Goal: Communication & Community: Answer question/provide support

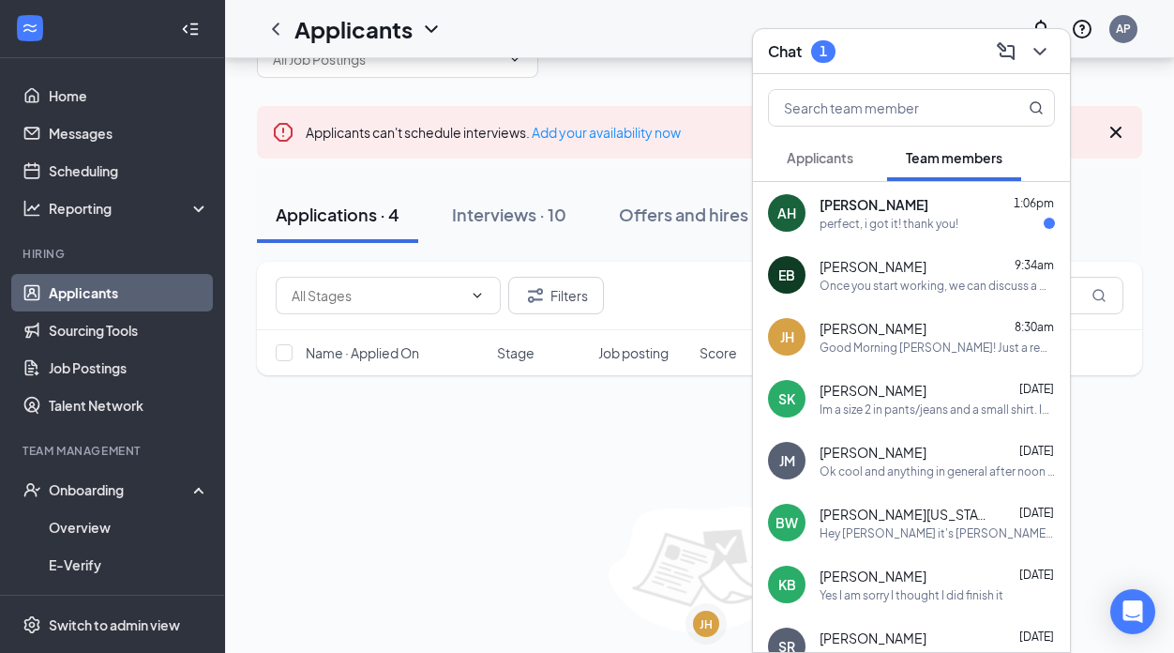
scroll to position [45, 0]
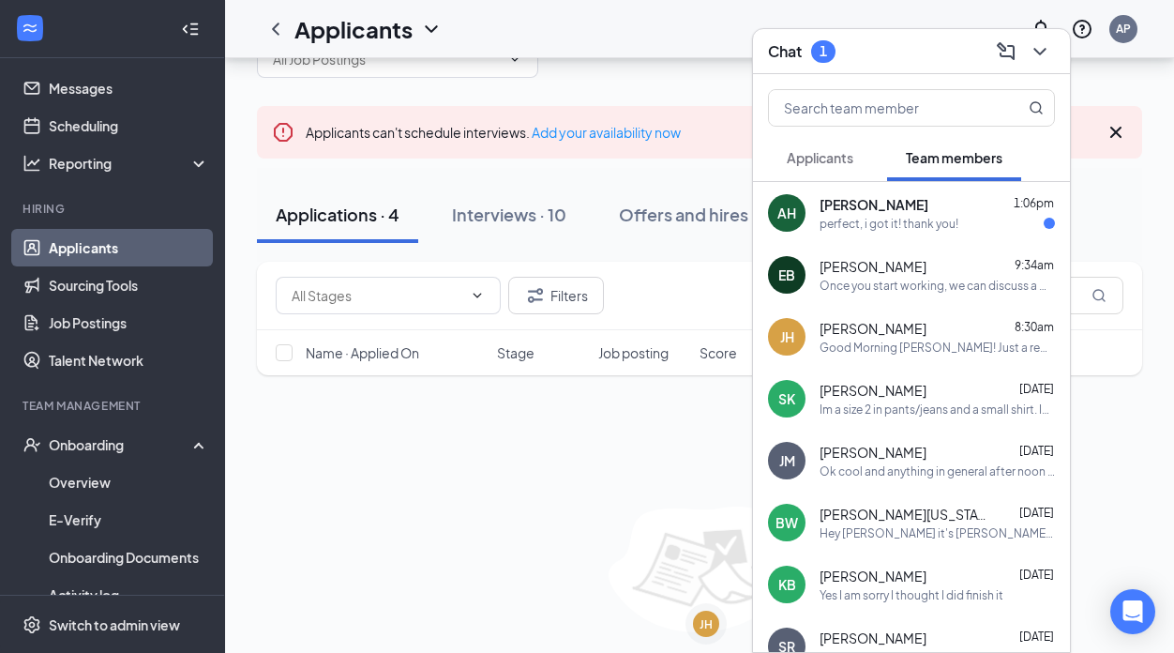
click at [927, 212] on span "[PERSON_NAME]" at bounding box center [874, 204] width 109 height 19
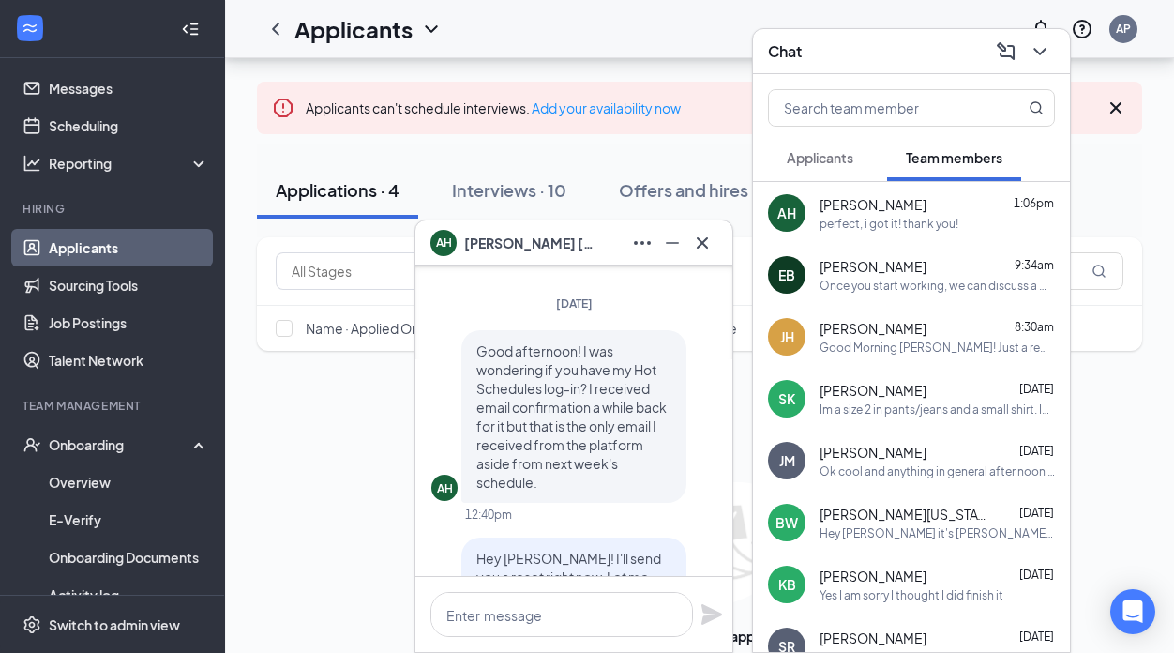
scroll to position [-150, 0]
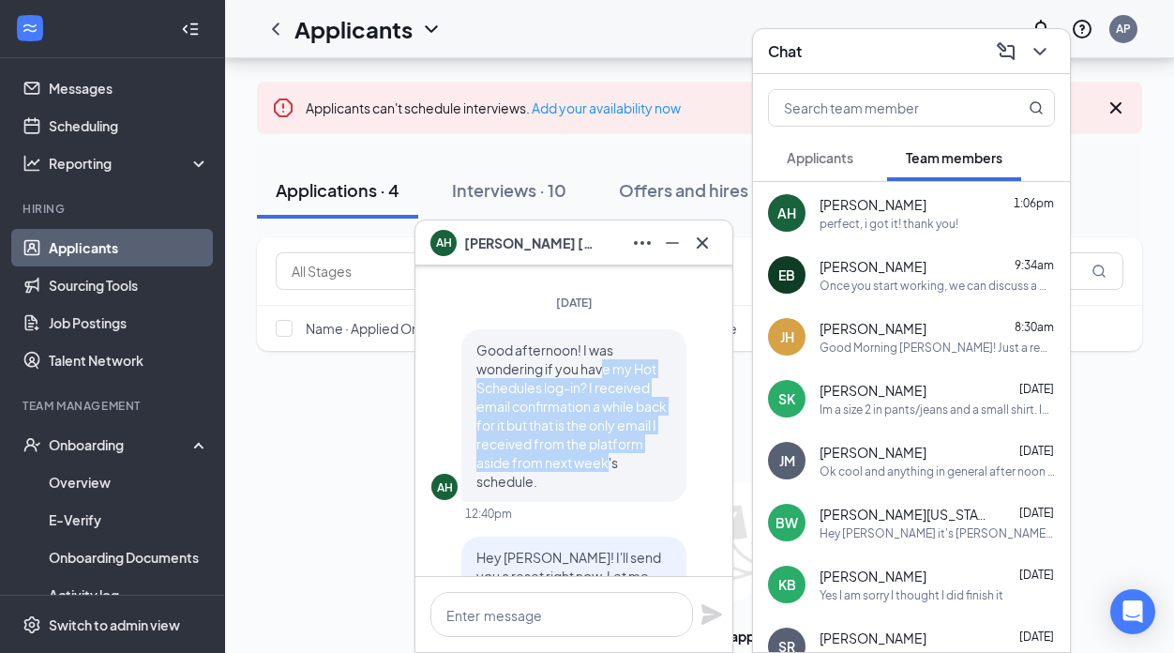
drag, startPoint x: 606, startPoint y: 361, endPoint x: 606, endPoint y: 461, distance: 100.3
click at [606, 461] on span "Good afternoon! I was wondering if you have my Hot Schedules log-in? I received…" at bounding box center [571, 415] width 190 height 148
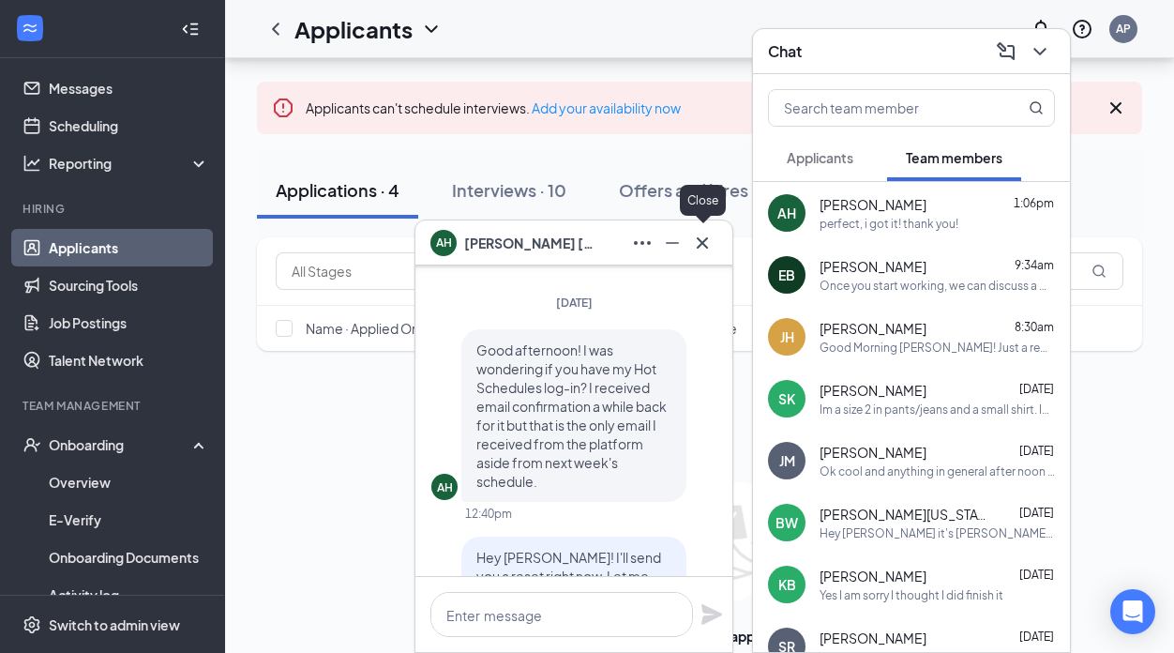
click at [708, 248] on icon "Cross" at bounding box center [702, 243] width 23 height 23
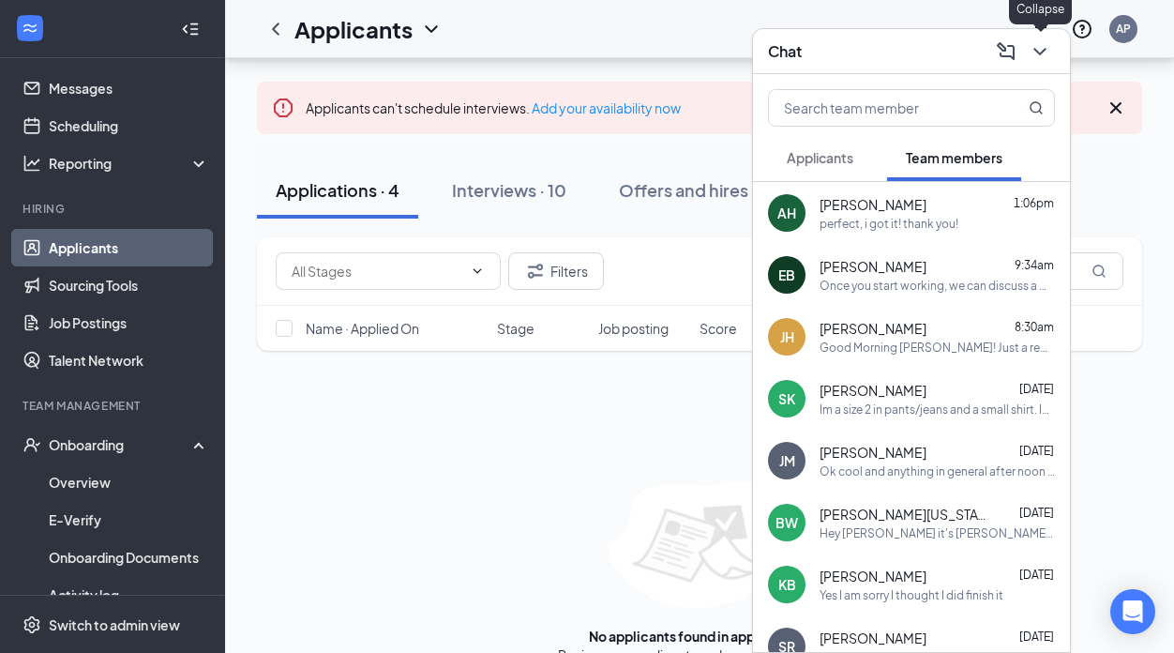
click at [1038, 46] on icon "ChevronDown" at bounding box center [1040, 51] width 23 height 23
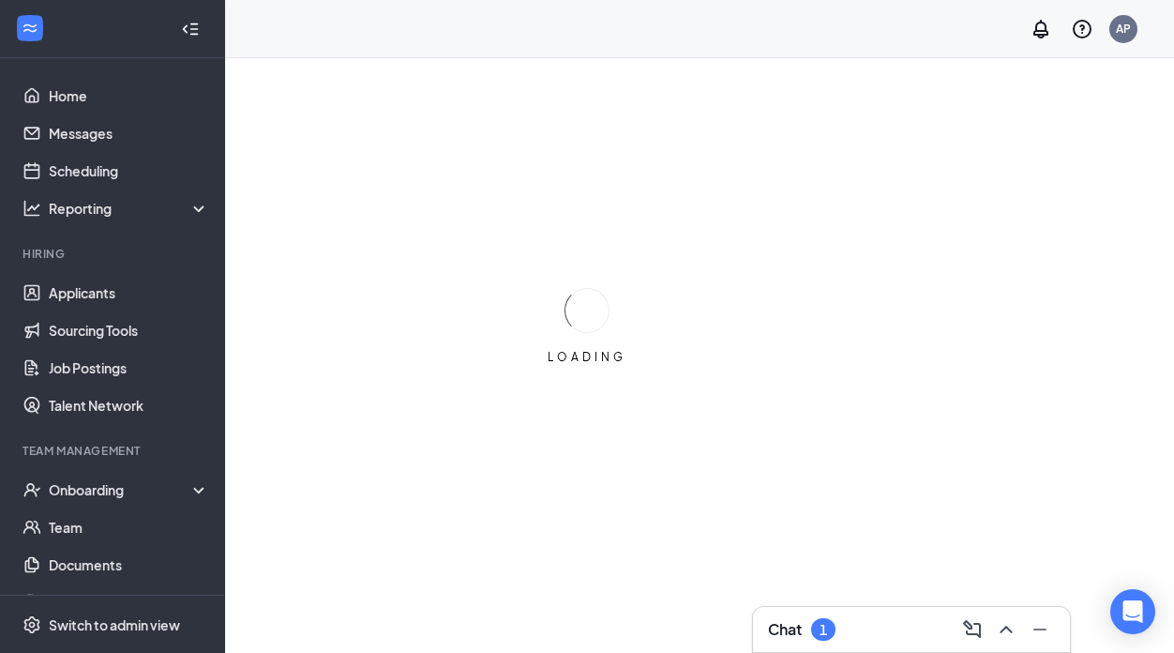
click at [837, 629] on div "Chat 1" at bounding box center [911, 629] width 287 height 30
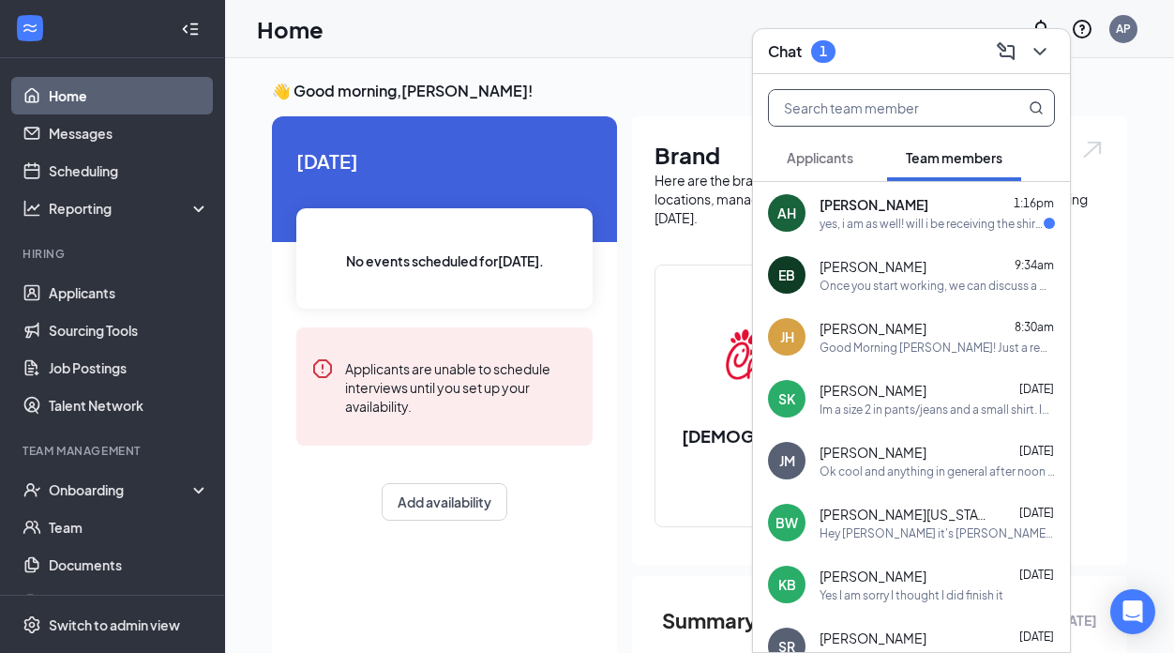
click at [895, 111] on input "text" at bounding box center [880, 108] width 222 height 36
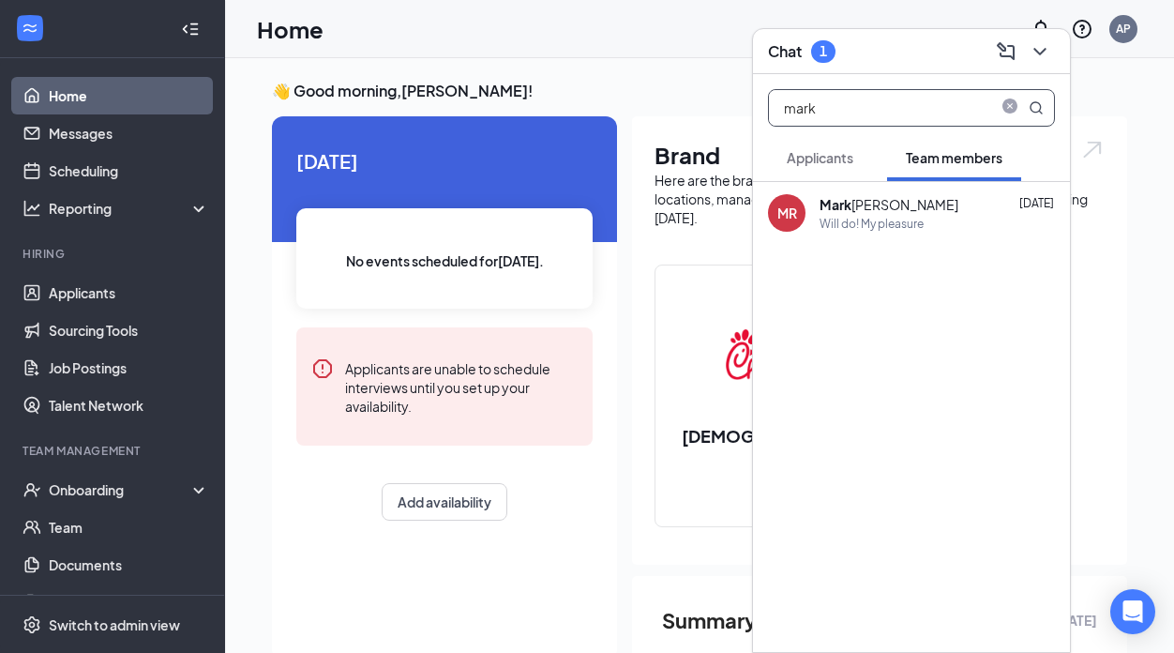
type input "mark"
click at [907, 189] on div "MR Mark o Rhoades Aug 21 Will do! My pleasure" at bounding box center [911, 213] width 317 height 62
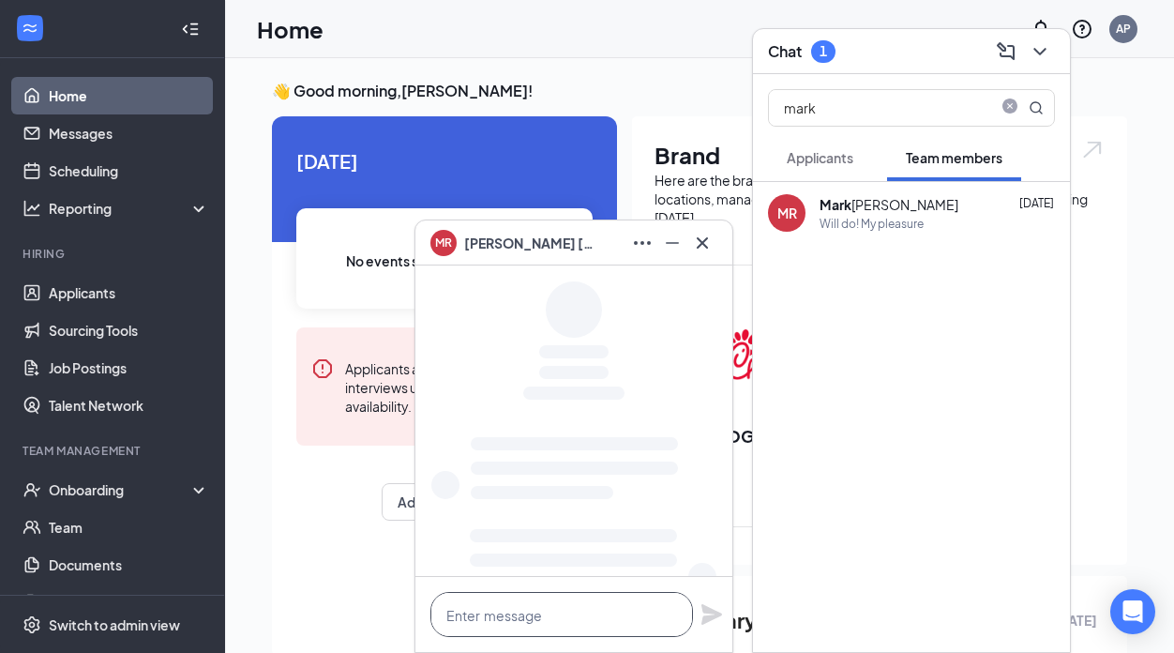
click at [568, 613] on textarea at bounding box center [561, 614] width 263 height 45
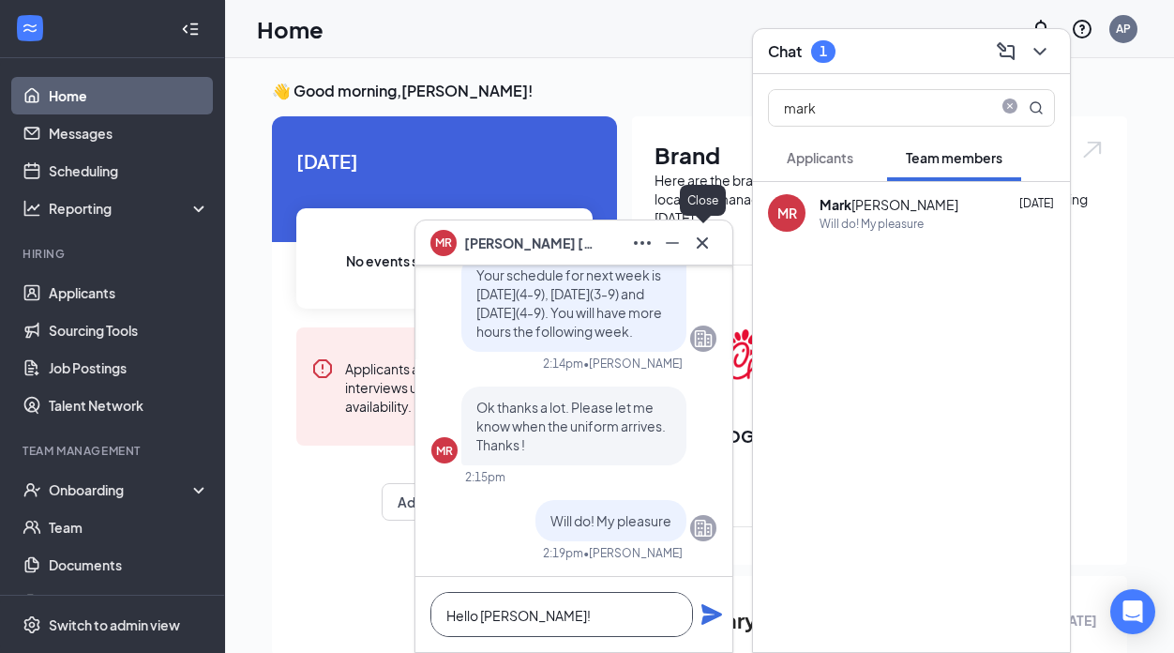
type textarea "Hello Marko!"
click at [700, 235] on icon "Cross" at bounding box center [702, 243] width 23 height 23
